Goal: Task Accomplishment & Management: Manage account settings

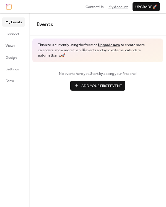
click at [115, 6] on span "My Account" at bounding box center [117, 7] width 19 height 6
click at [11, 35] on span "Connect" at bounding box center [13, 34] width 14 height 6
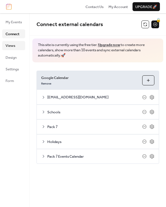
click at [11, 43] on span "Views" at bounding box center [11, 46] width 10 height 6
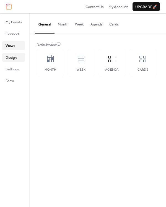
click at [8, 58] on span "Design" at bounding box center [11, 58] width 11 height 6
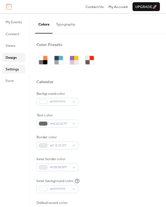
click at [11, 67] on span "Settings" at bounding box center [12, 69] width 13 height 6
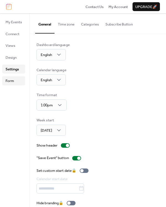
click at [12, 80] on span "Form" at bounding box center [10, 81] width 9 height 6
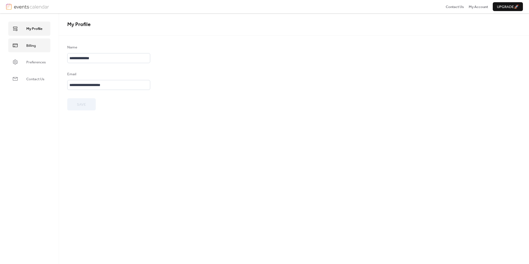
click at [35, 43] on span "Billing" at bounding box center [30, 46] width 9 height 6
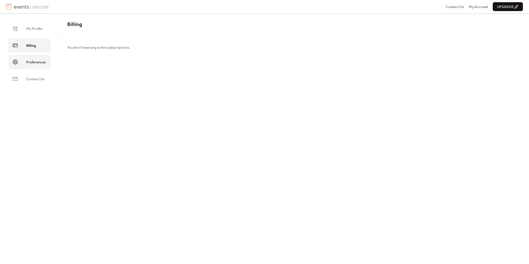
click at [37, 60] on span "Preferences" at bounding box center [35, 62] width 19 height 6
click at [37, 62] on span "Preferences" at bounding box center [35, 62] width 19 height 6
click at [32, 76] on span "Contact Us" at bounding box center [35, 79] width 18 height 6
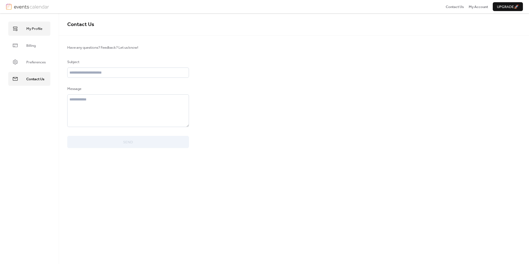
click at [29, 27] on span "My Profile" at bounding box center [34, 29] width 16 height 6
